Goal: Information Seeking & Learning: Learn about a topic

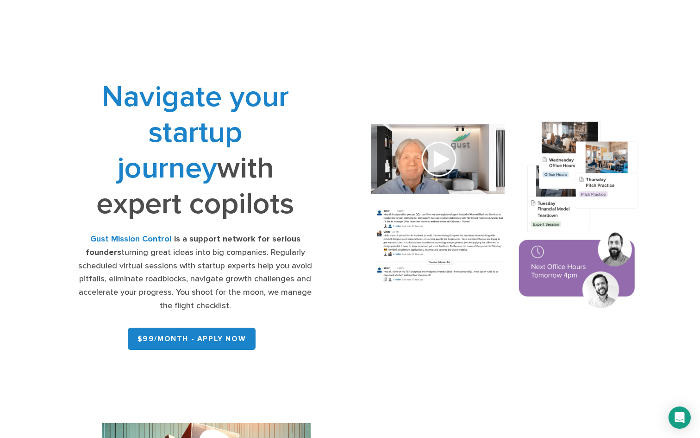
drag, startPoint x: 208, startPoint y: 238, endPoint x: 256, endPoint y: 298, distance: 77.1
click at [256, 298] on div "Gust Mission Control is a support network for serious founders turning great id…" at bounding box center [195, 272] width 237 height 80
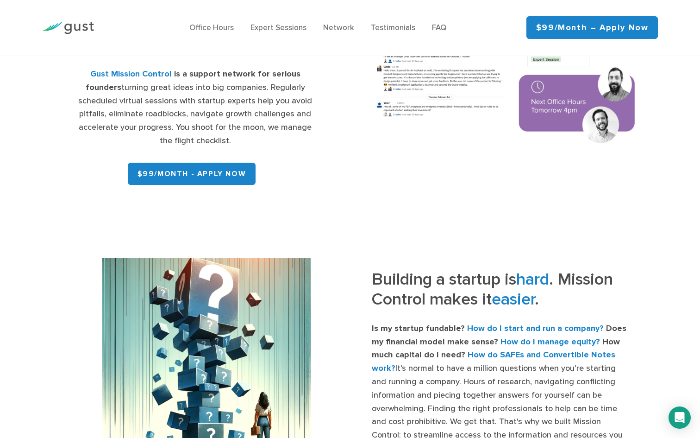
scroll to position [307, 0]
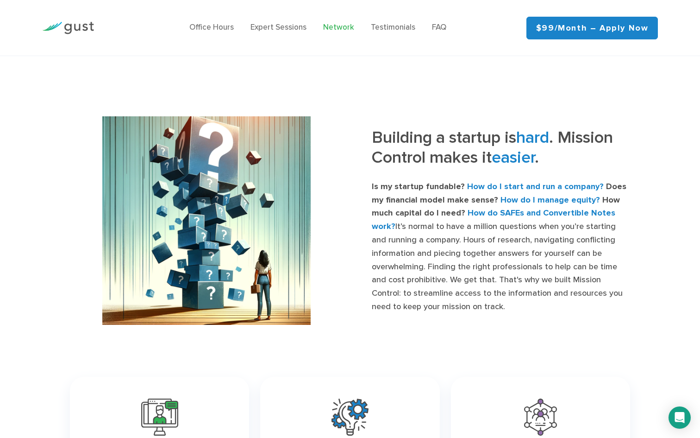
click at [341, 30] on link "Network" at bounding box center [338, 27] width 31 height 9
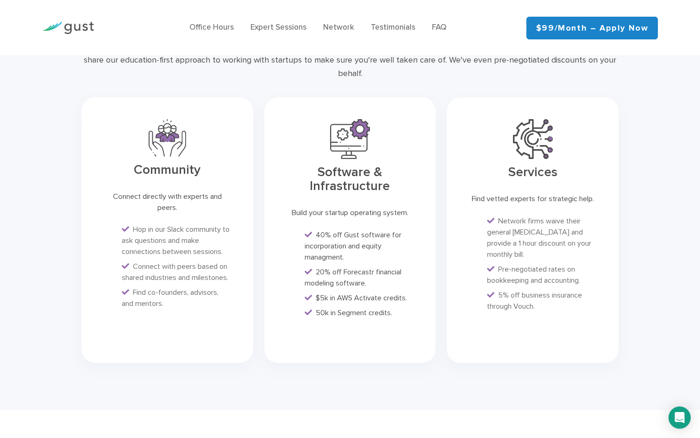
scroll to position [2366, 0]
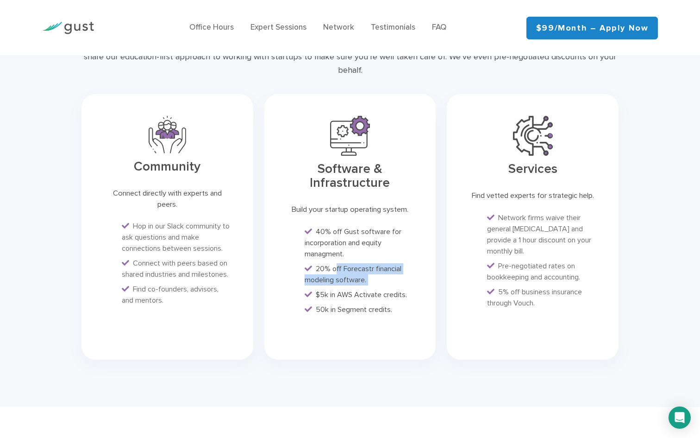
drag, startPoint x: 337, startPoint y: 225, endPoint x: 387, endPoint y: 246, distance: 54.2
click at [387, 246] on ul "40% off Gust software for incorporation and equity managment. 20% off Forecastr…" at bounding box center [350, 270] width 128 height 89
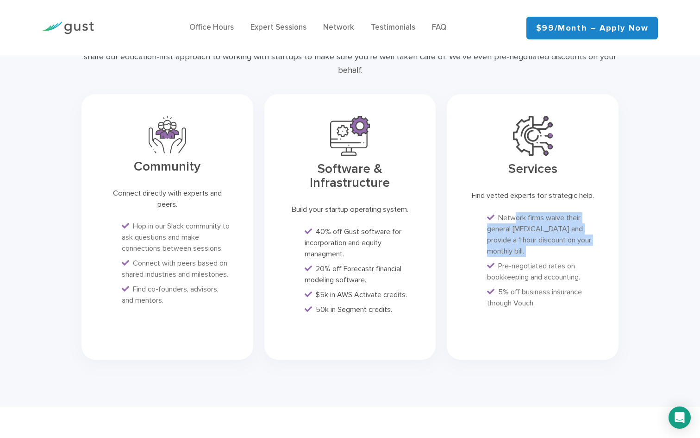
drag, startPoint x: 514, startPoint y: 175, endPoint x: 543, endPoint y: 216, distance: 50.2
click at [543, 216] on ul "Network firms waive their general [MEDICAL_DATA] and provide a 1 hour discount …" at bounding box center [533, 260] width 128 height 96
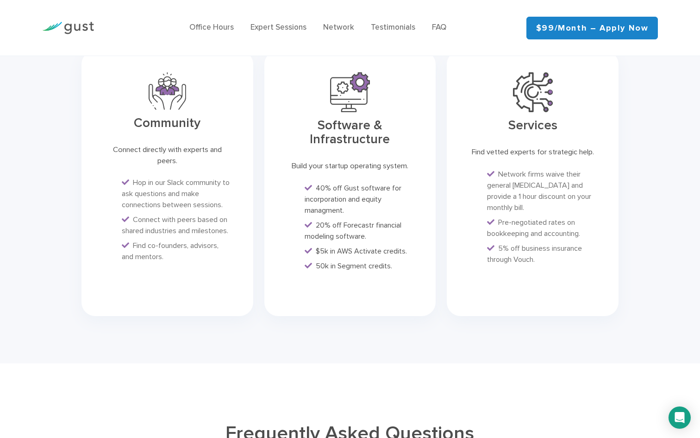
scroll to position [2412, 0]
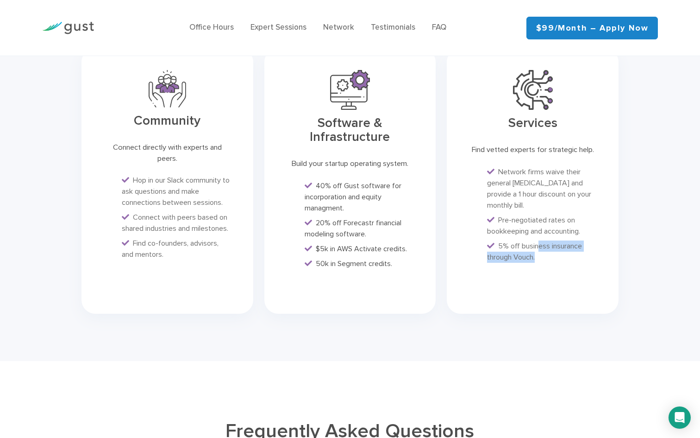
drag, startPoint x: 536, startPoint y: 201, endPoint x: 548, endPoint y: 228, distance: 29.0
click at [548, 228] on div "Services Find vetted experts for strategic help. Network firms waive their gene…" at bounding box center [533, 180] width 172 height 265
click at [548, 229] on div "Services Find vetted experts for strategic help. Network firms waive their gene…" at bounding box center [533, 180] width 172 height 265
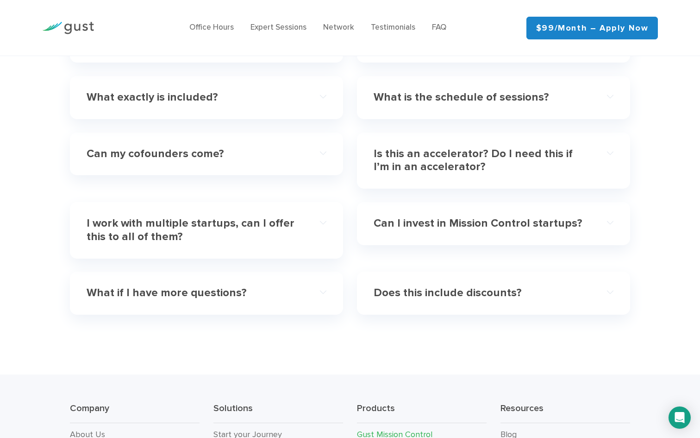
scroll to position [2870, 0]
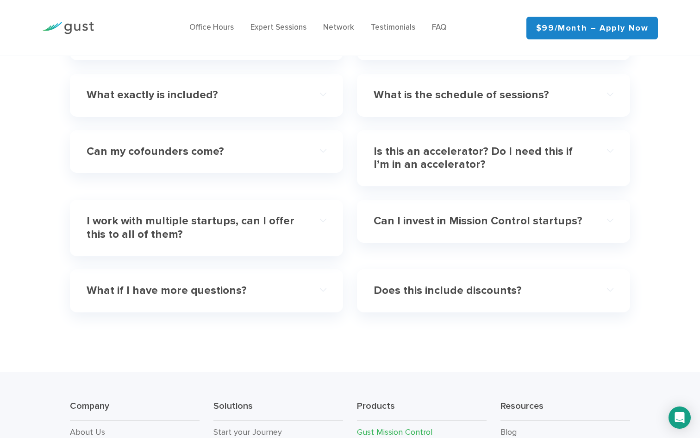
click at [203, 138] on div "Can my cofounders come?" at bounding box center [207, 152] width 240 height 28
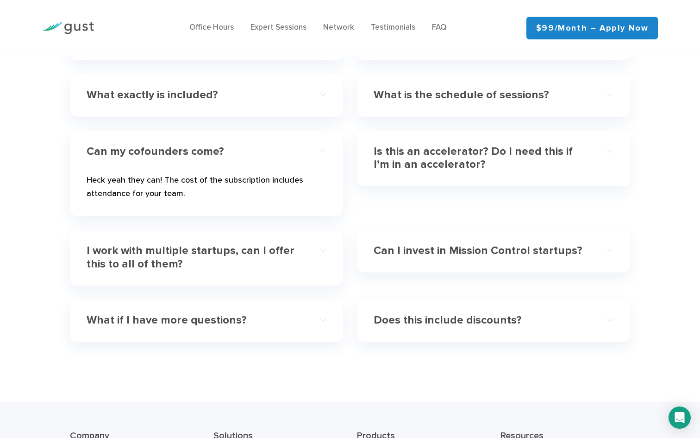
click at [203, 145] on h4 "Can my cofounders come?" at bounding box center [195, 151] width 216 height 13
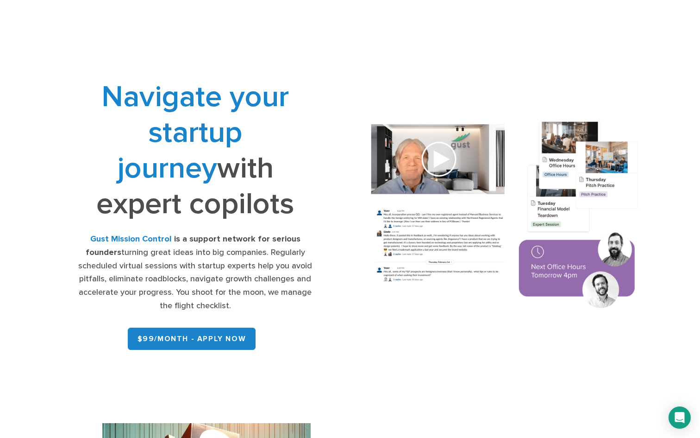
scroll to position [0, 0]
click at [240, 38] on div "Office Hours Expert Sessions Network Testimonials FAQ" at bounding box center [318, 28] width 403 height 31
